Goal: Task Accomplishment & Management: Manage account settings

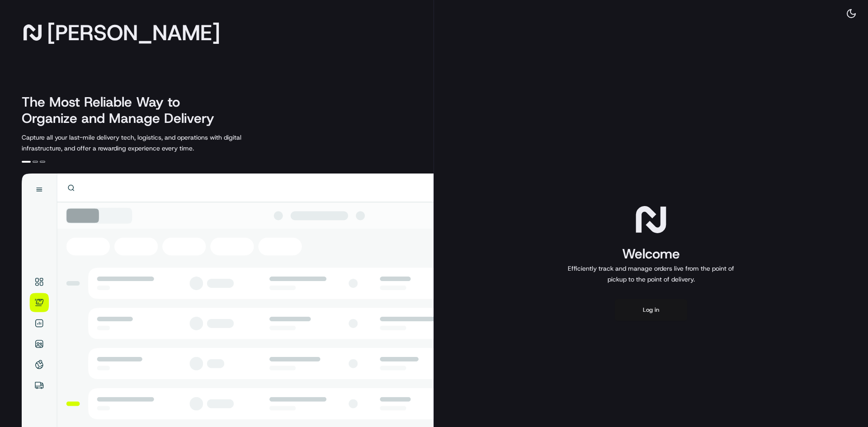
click at [662, 315] on button "Log in" at bounding box center [651, 310] width 72 height 22
